Goal: Navigation & Orientation: Find specific page/section

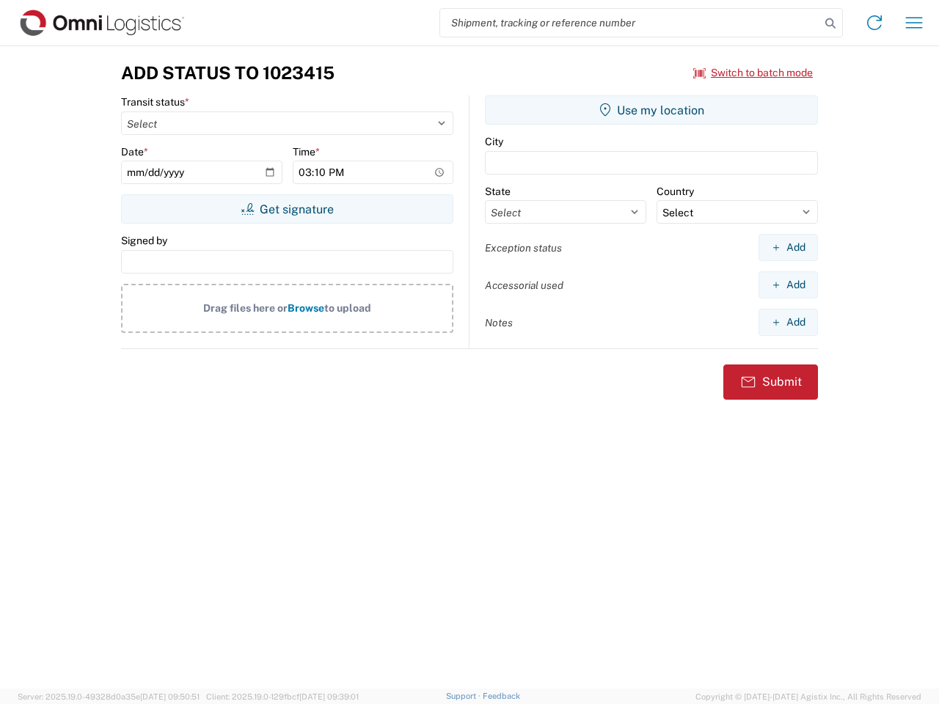
click at [630, 23] on input "search" at bounding box center [630, 23] width 380 height 28
click at [830, 23] on icon at bounding box center [830, 23] width 21 height 21
click at [874, 23] on icon at bounding box center [874, 22] width 23 height 23
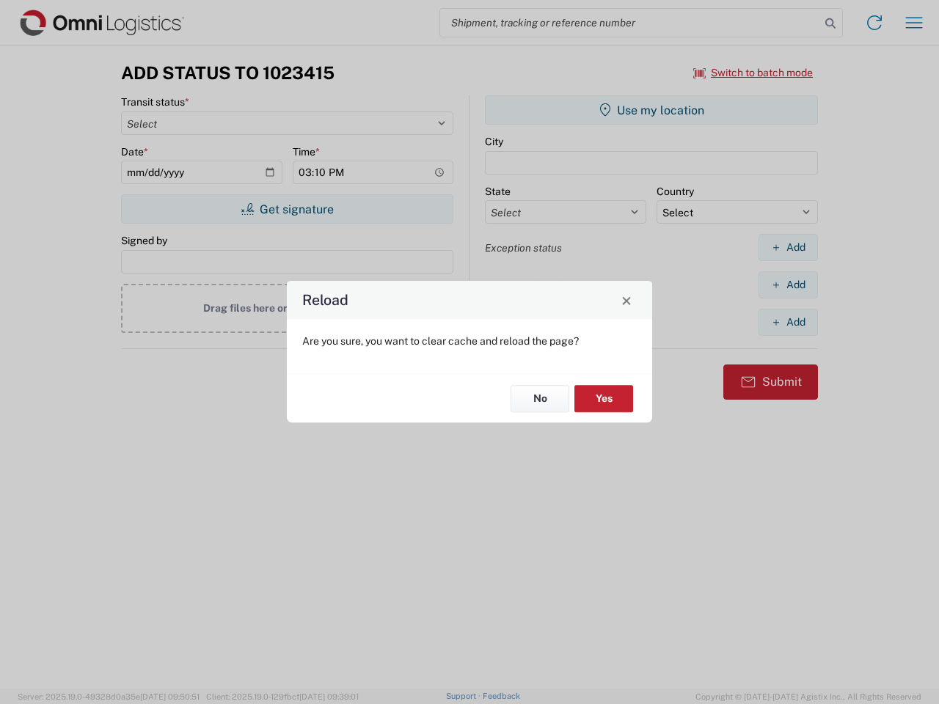
click at [914, 23] on div "Reload Are you sure, you want to clear cache and reload the page? No Yes" at bounding box center [469, 352] width 939 height 704
click at [753, 73] on div "Reload Are you sure, you want to clear cache and reload the page? No Yes" at bounding box center [469, 352] width 939 height 704
click at [287, 209] on div "Reload Are you sure, you want to clear cache and reload the page? No Yes" at bounding box center [469, 352] width 939 height 704
click at [651, 110] on div "Reload Are you sure, you want to clear cache and reload the page? No Yes" at bounding box center [469, 352] width 939 height 704
click at [788, 247] on div "Reload Are you sure, you want to clear cache and reload the page? No Yes" at bounding box center [469, 352] width 939 height 704
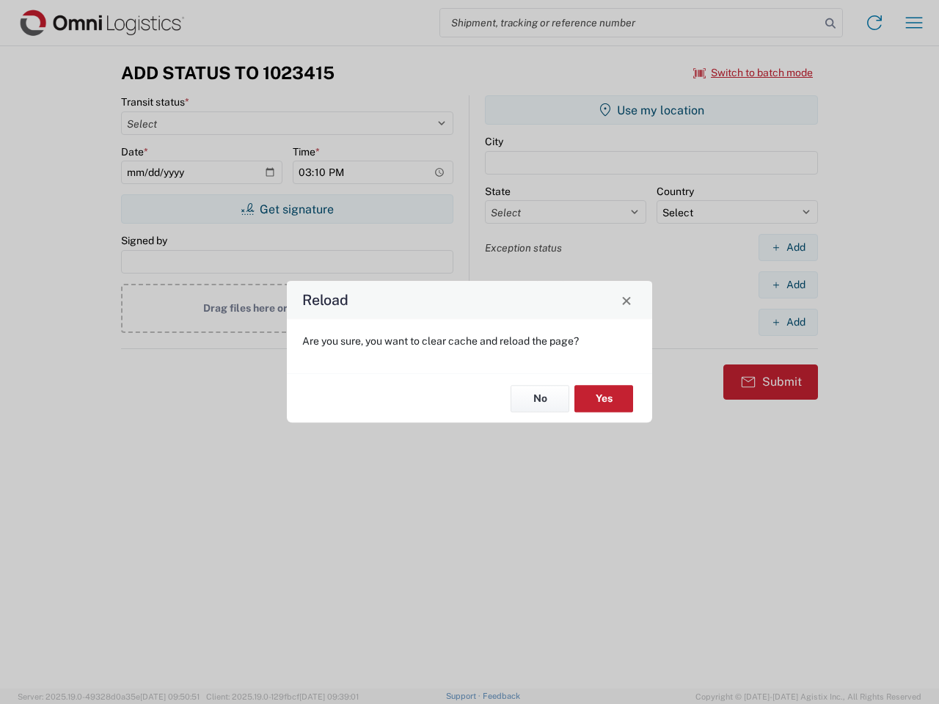
click at [788, 285] on div "Reload Are you sure, you want to clear cache and reload the page? No Yes" at bounding box center [469, 352] width 939 height 704
click at [788, 322] on div "Reload Are you sure, you want to clear cache and reload the page? No Yes" at bounding box center [469, 352] width 939 height 704
